Goal: Check status: Check status

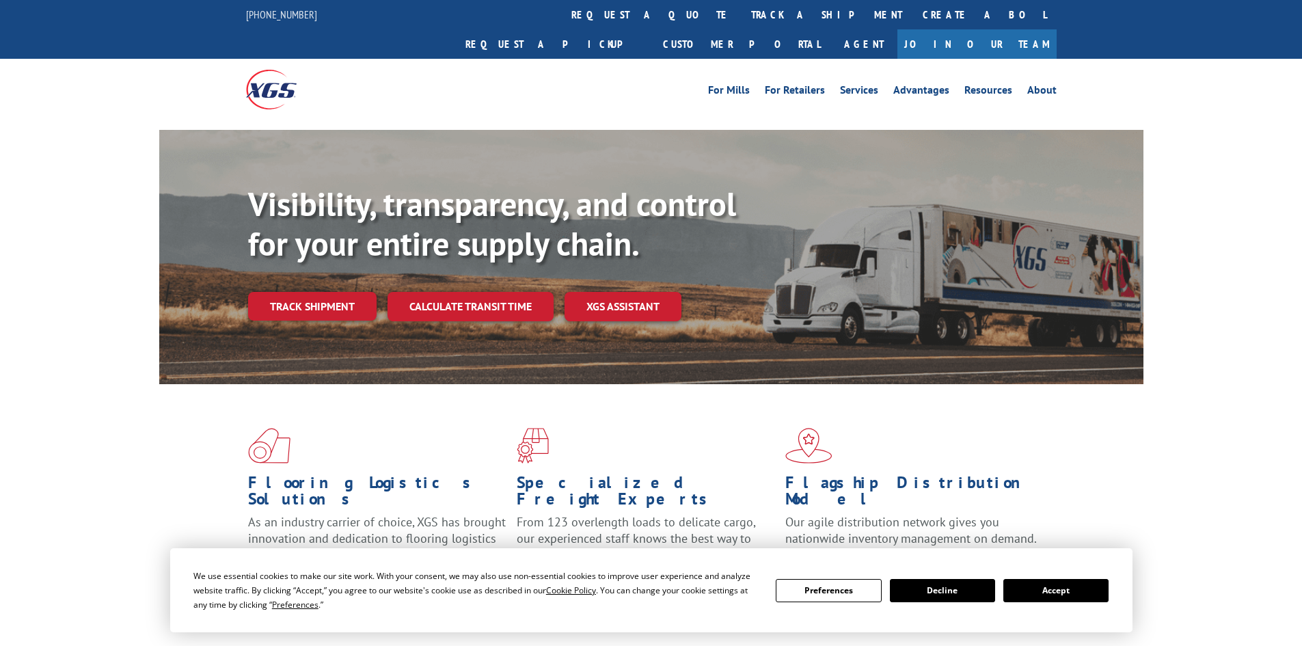
click at [283, 292] on link "Track shipment" at bounding box center [312, 306] width 128 height 29
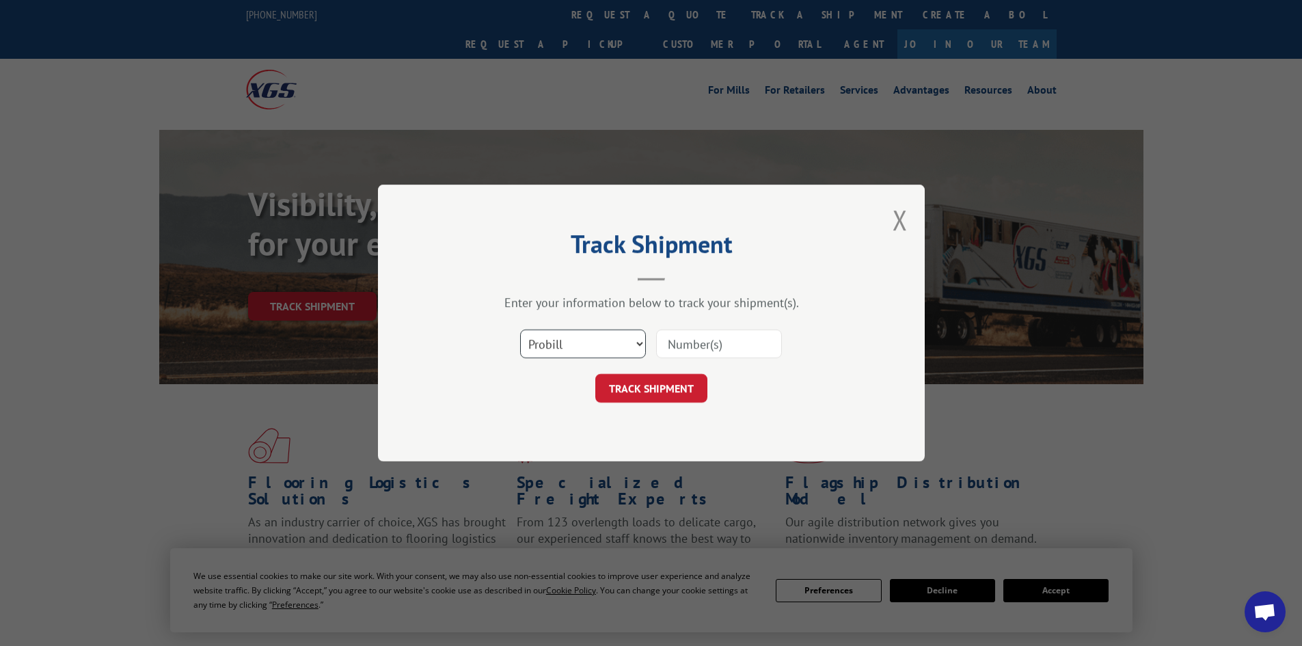
click at [606, 344] on select "Select category... Probill BOL PO" at bounding box center [583, 343] width 126 height 29
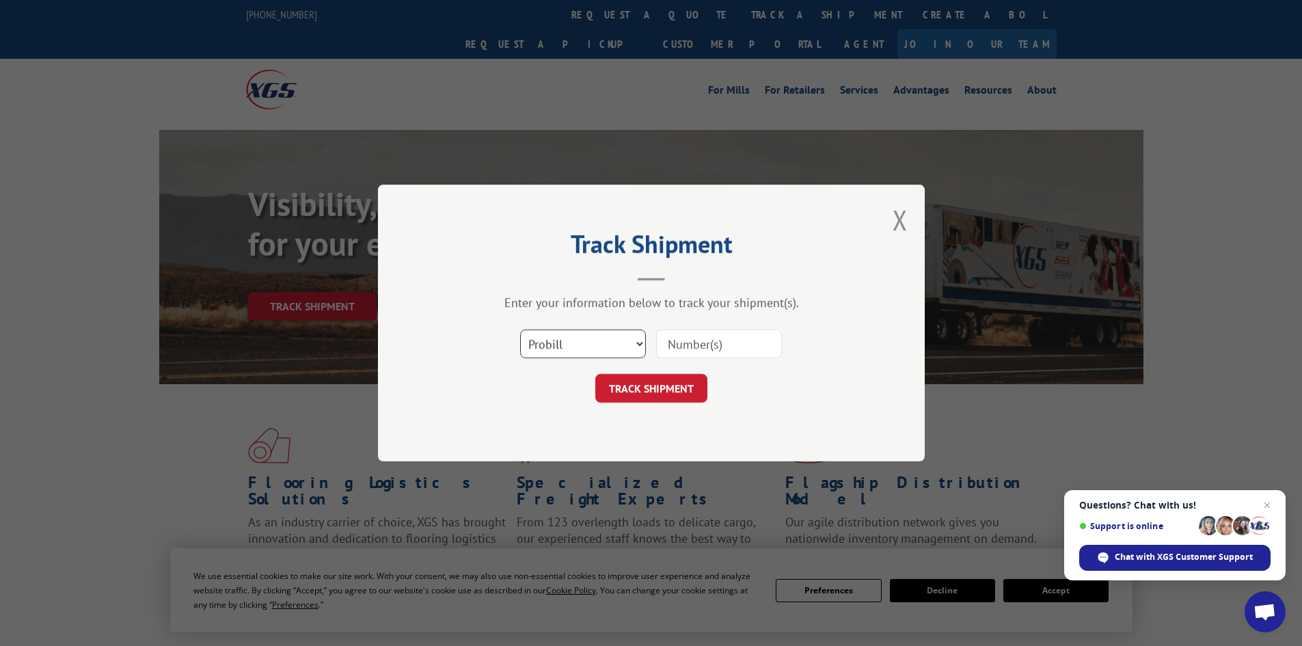
select select "po"
click at [520, 329] on select "Select category... Probill BOL PO" at bounding box center [583, 343] width 126 height 29
drag, startPoint x: 675, startPoint y: 349, endPoint x: 634, endPoint y: 308, distance: 58.0
click at [676, 349] on input at bounding box center [719, 343] width 126 height 29
click at [752, 335] on input at bounding box center [719, 343] width 126 height 29
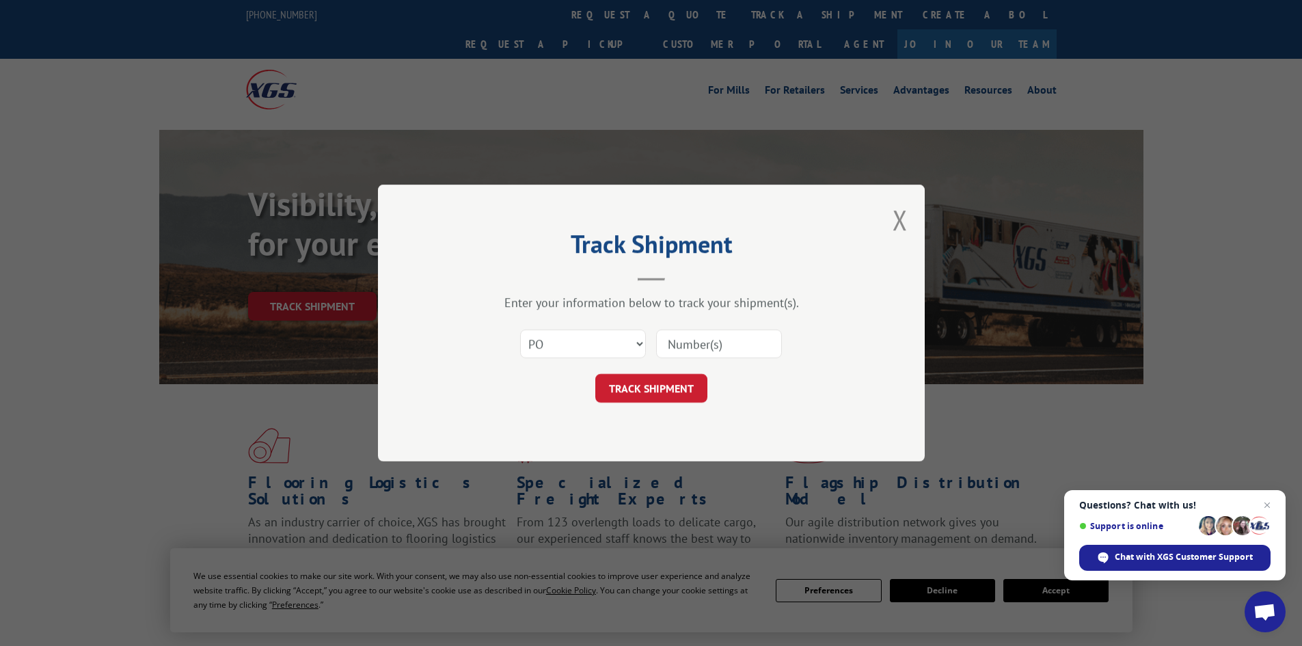
paste input "81526754"
type input "81526754"
click at [683, 385] on button "TRACK SHIPMENT" at bounding box center [651, 388] width 112 height 29
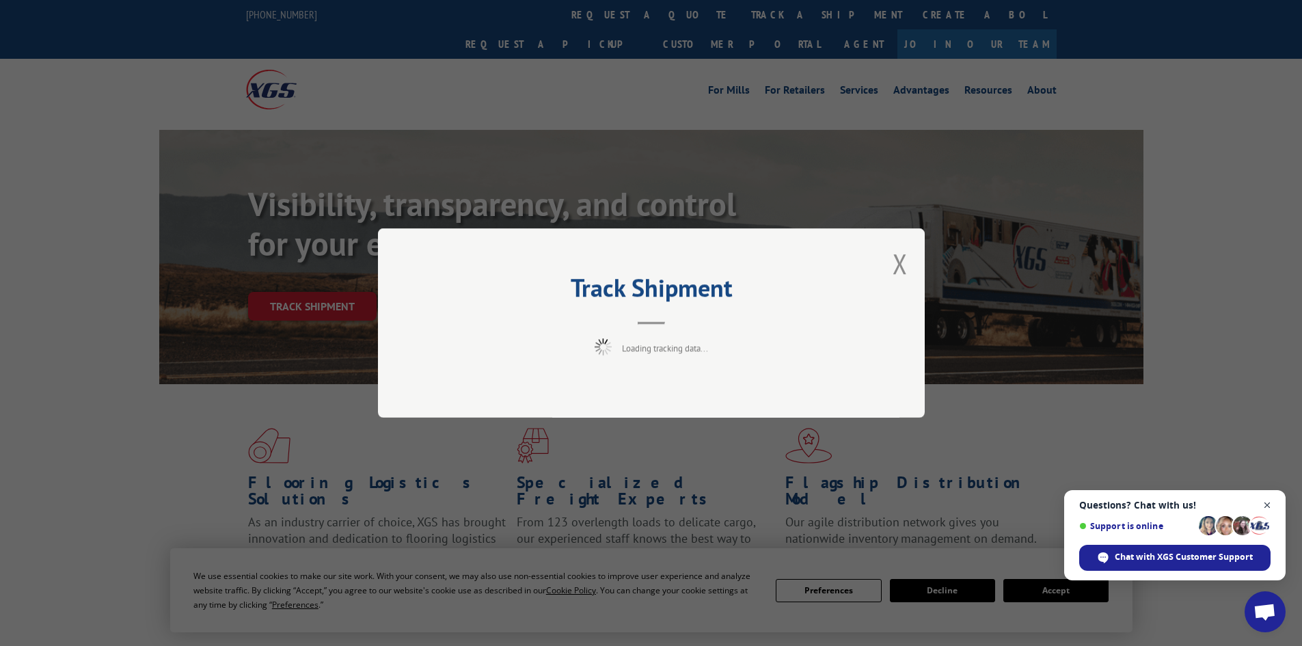
click at [1275, 502] on span "Open chat" at bounding box center [1267, 505] width 17 height 17
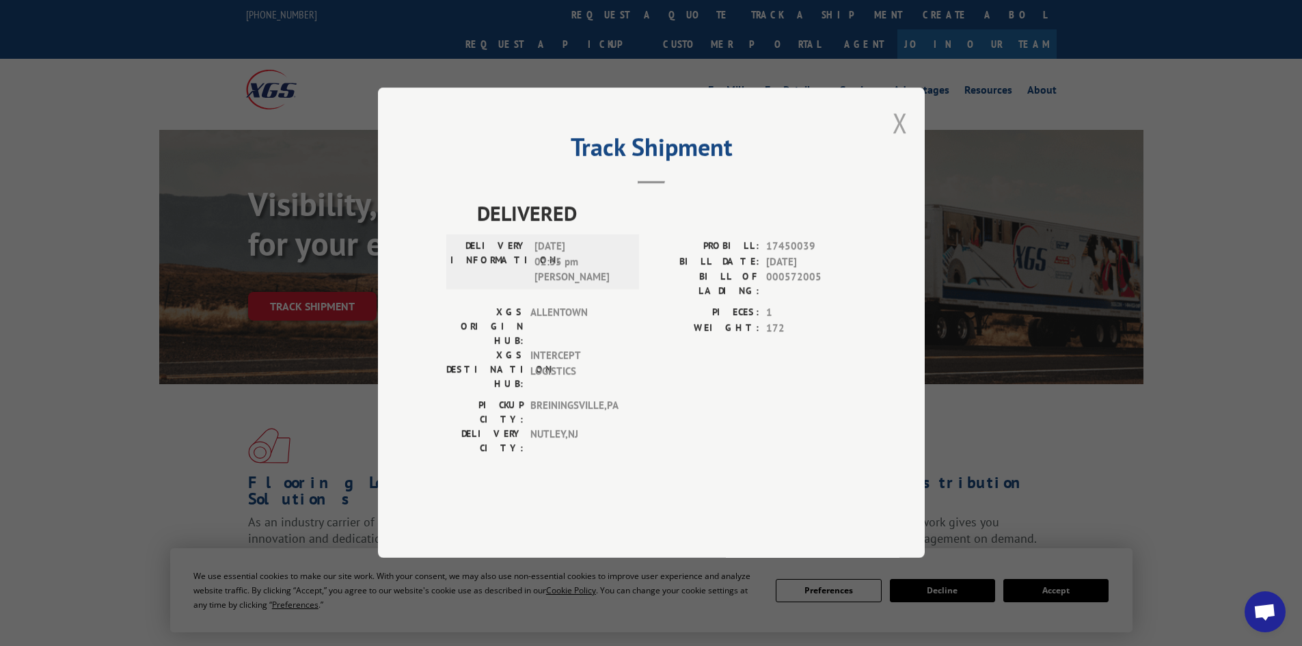
click at [899, 141] on button "Close modal" at bounding box center [900, 123] width 15 height 36
